Goal: Book appointment/travel/reservation

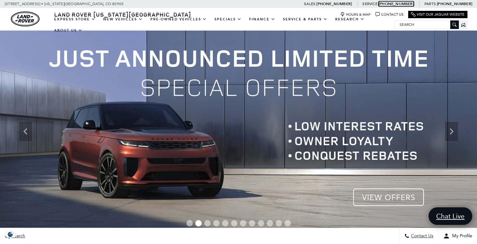
click at [394, 3] on link "Call service Phone Number [PHONE_NUMBER]" at bounding box center [396, 3] width 35 height 5
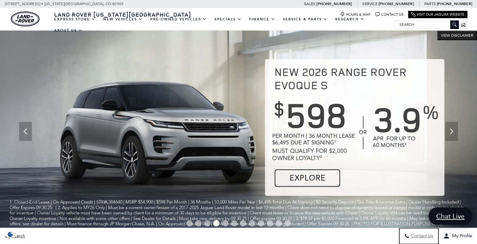
click at [424, 237] on span "Contact Us" at bounding box center [421, 235] width 24 height 5
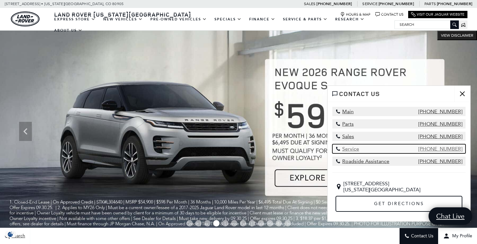
click at [352, 149] on span "Service" at bounding box center [348, 149] width 24 height 6
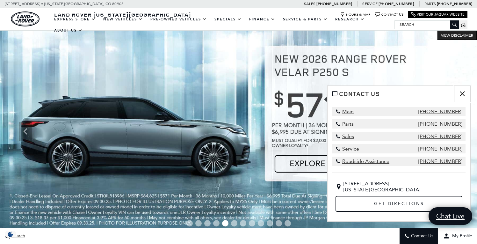
click at [459, 93] on button "close" at bounding box center [462, 94] width 16 height 16
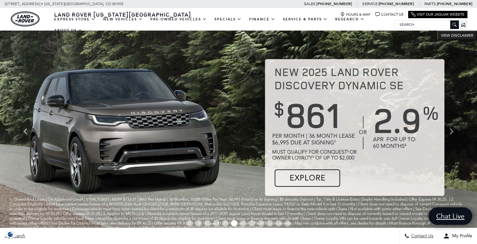
click at [406, 24] on input "Search" at bounding box center [427, 25] width 64 height 8
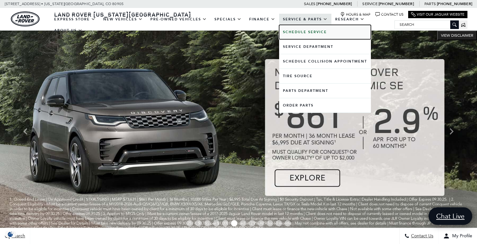
click at [309, 30] on b "Schedule Service" at bounding box center [305, 32] width 44 height 5
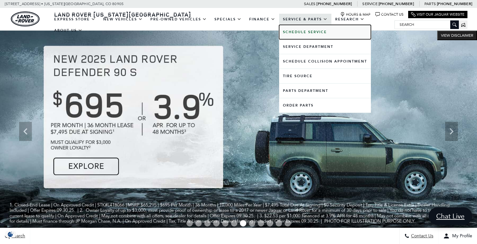
click at [309, 30] on b "Schedule Service" at bounding box center [305, 32] width 44 height 5
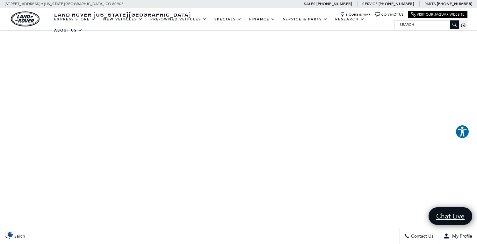
scroll to position [141, 0]
